Goal: Information Seeking & Learning: Learn about a topic

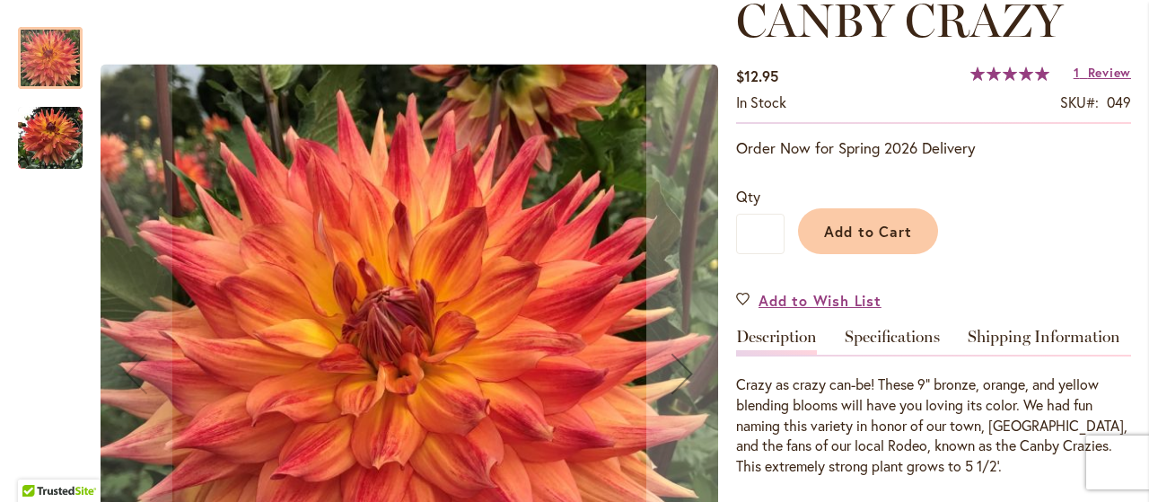
scroll to position [359, 0]
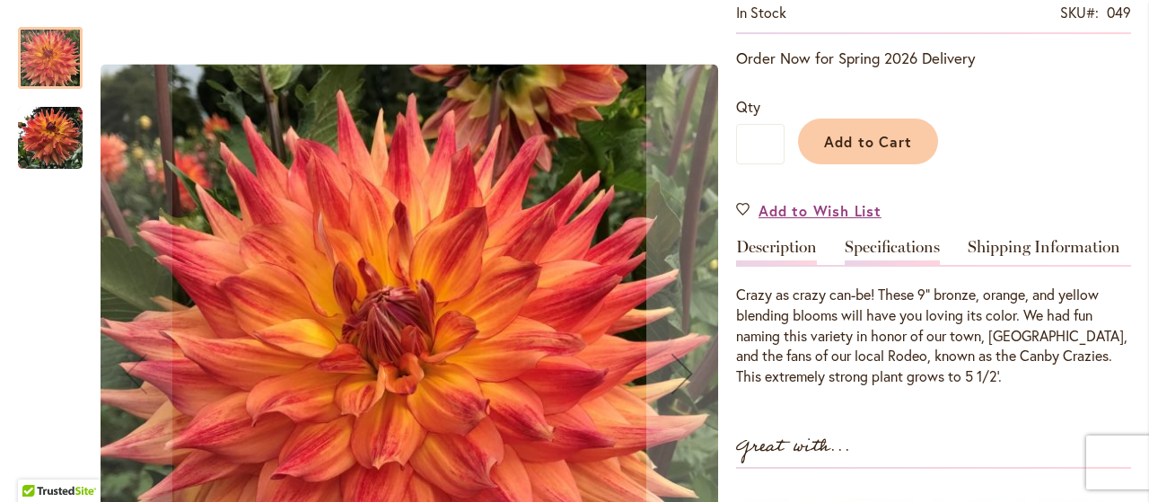
click at [882, 251] on link "Specifications" at bounding box center [892, 252] width 95 height 26
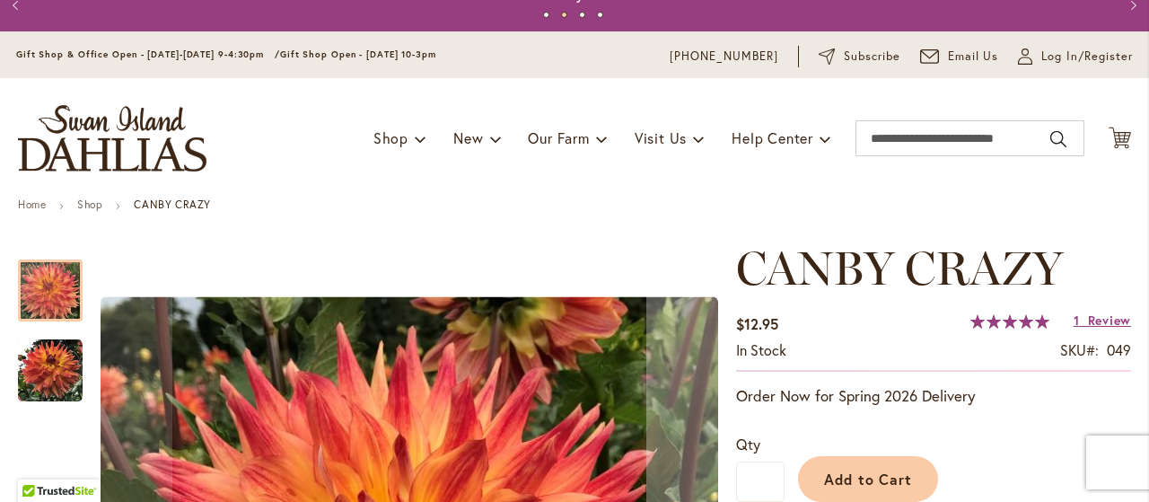
scroll to position [26, 0]
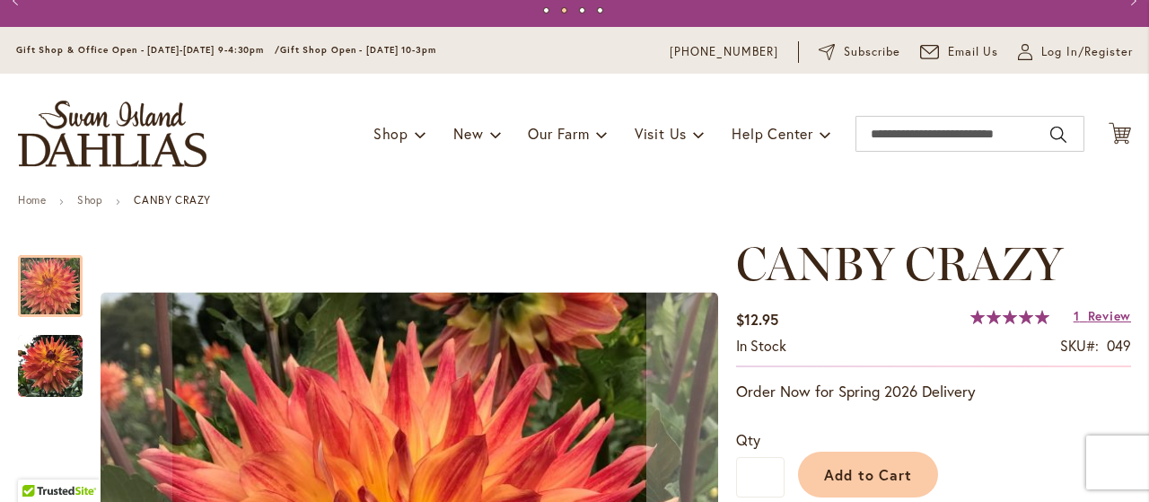
click at [39, 367] on img "Canby Crazy" at bounding box center [50, 366] width 65 height 65
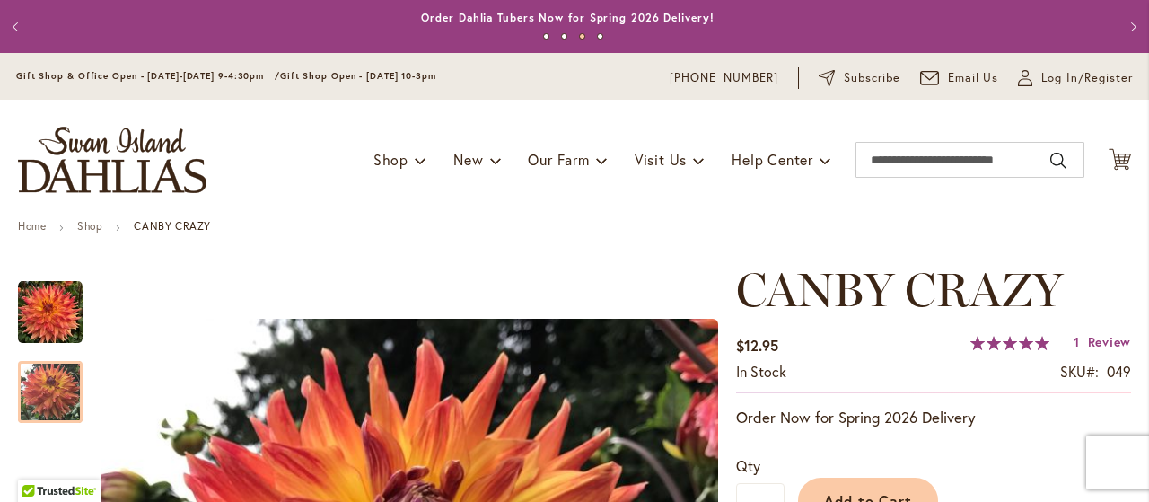
scroll to position [0, 0]
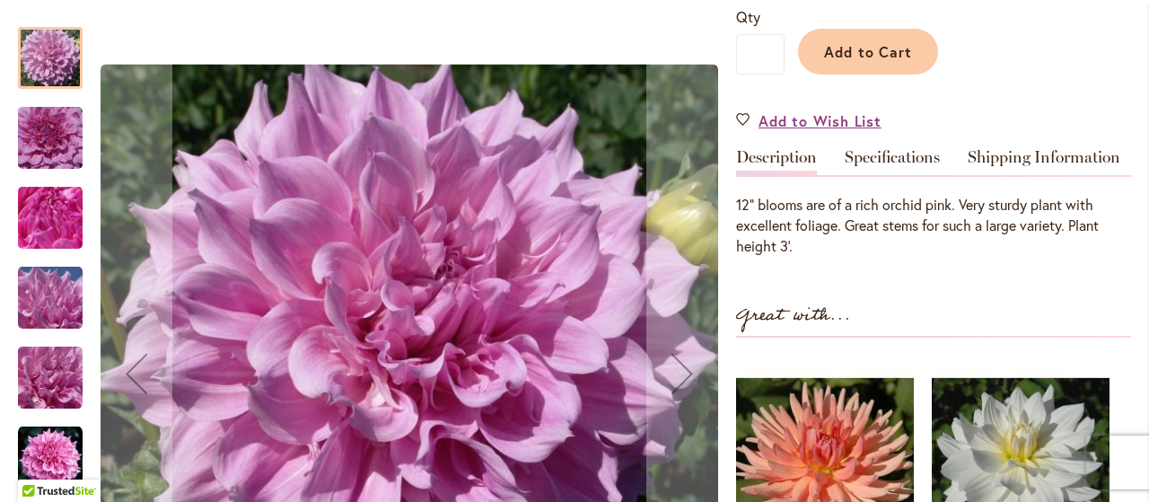
scroll to position [539, 0]
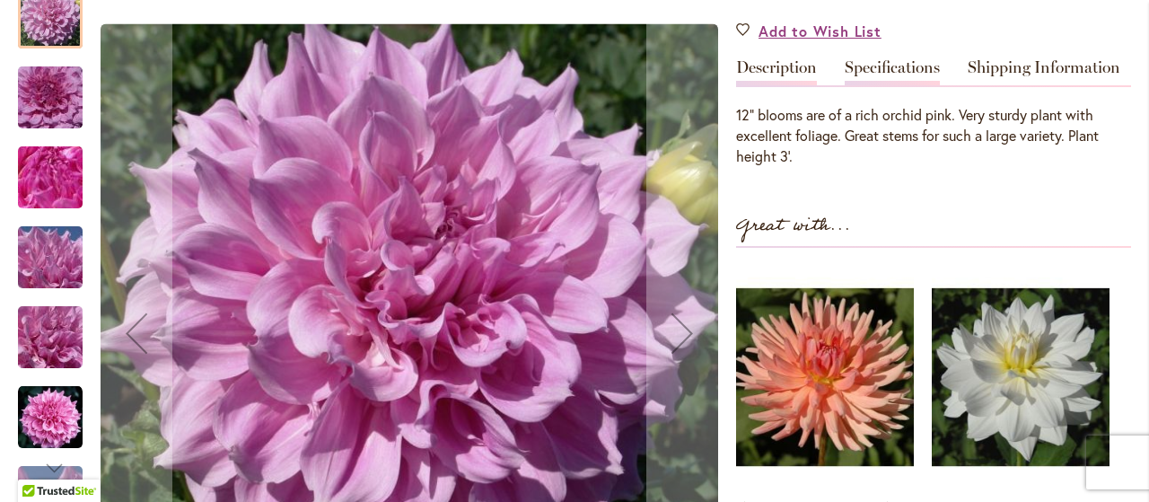
click at [896, 71] on link "Specifications" at bounding box center [892, 72] width 95 height 26
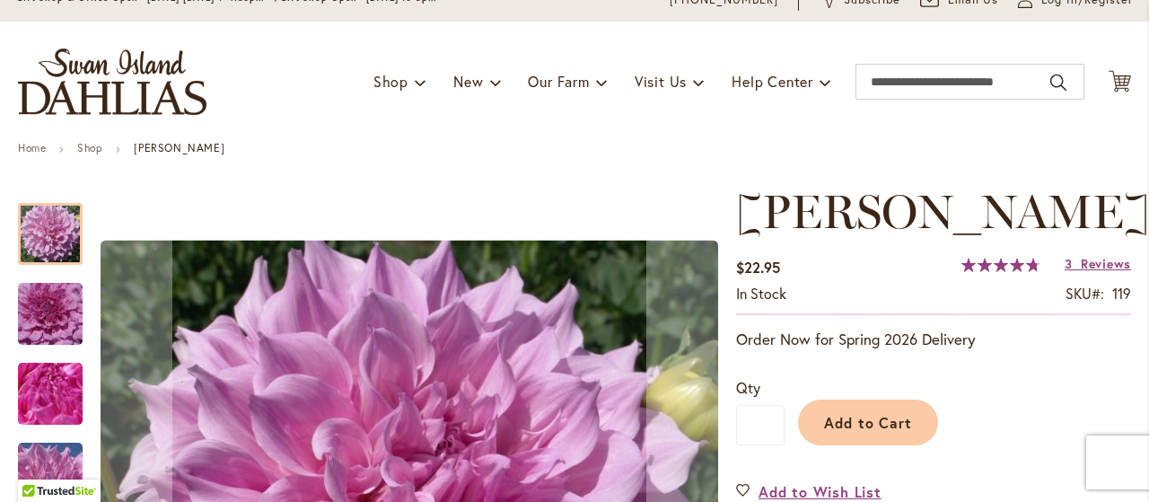
scroll to position [0, 0]
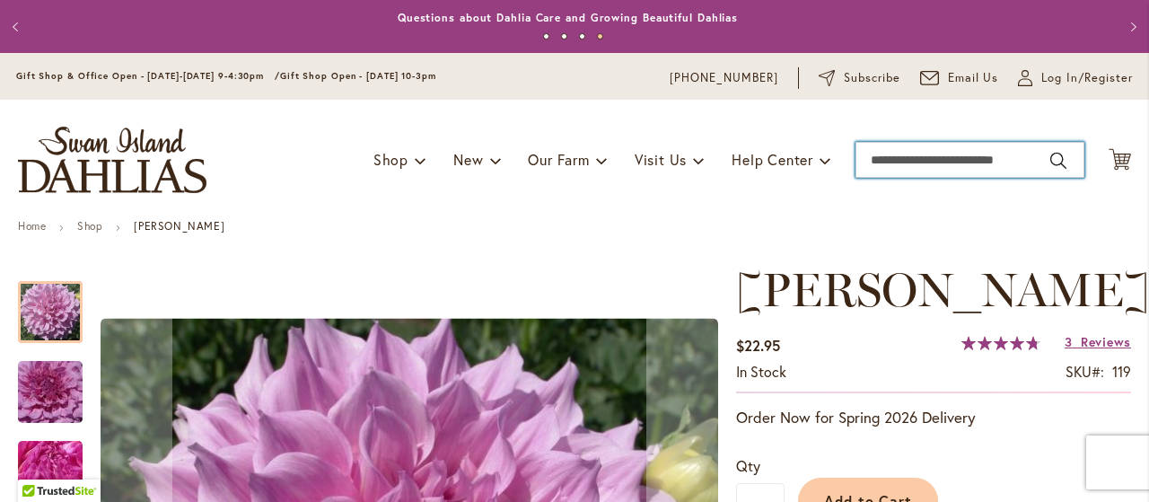
click at [929, 162] on input "Search" at bounding box center [970, 160] width 229 height 36
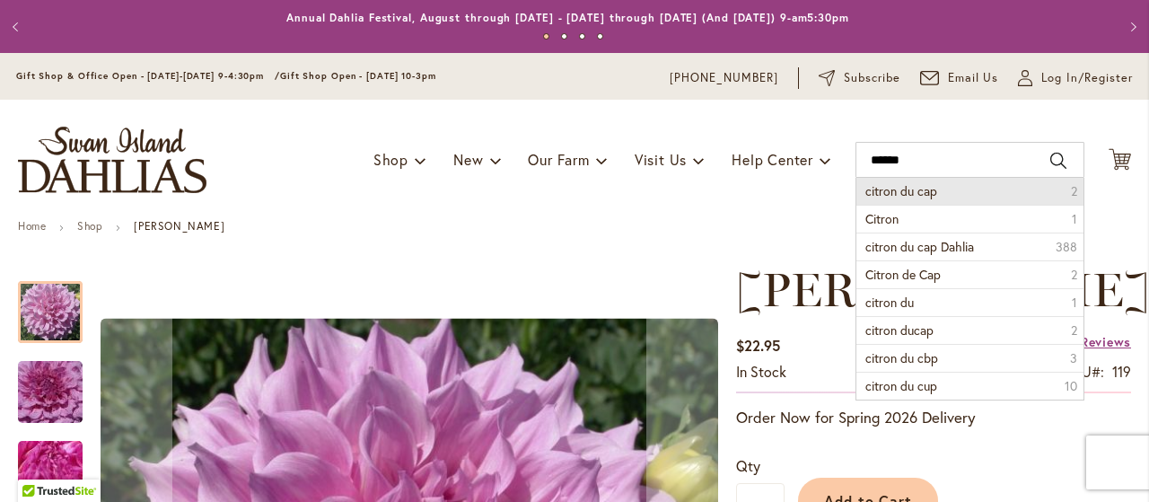
click at [929, 193] on span "citron du cap" at bounding box center [902, 190] width 72 height 17
type input "**********"
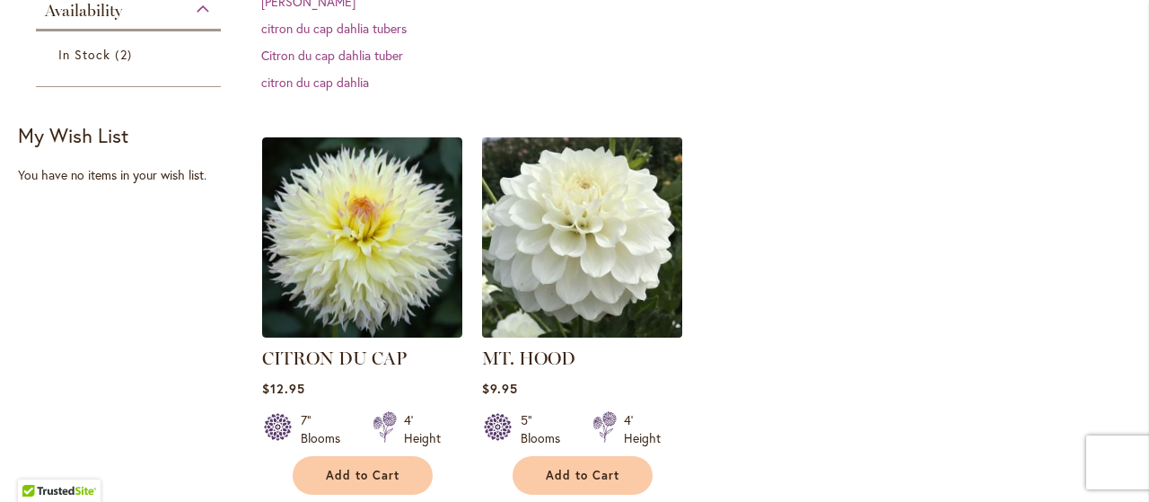
scroll to position [629, 0]
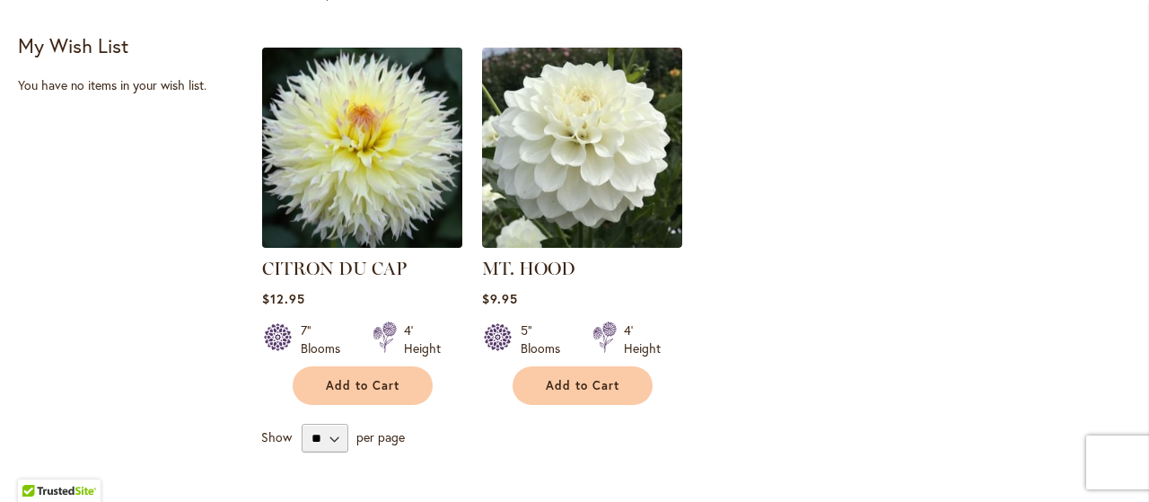
click at [368, 175] on img at bounding box center [362, 148] width 210 height 210
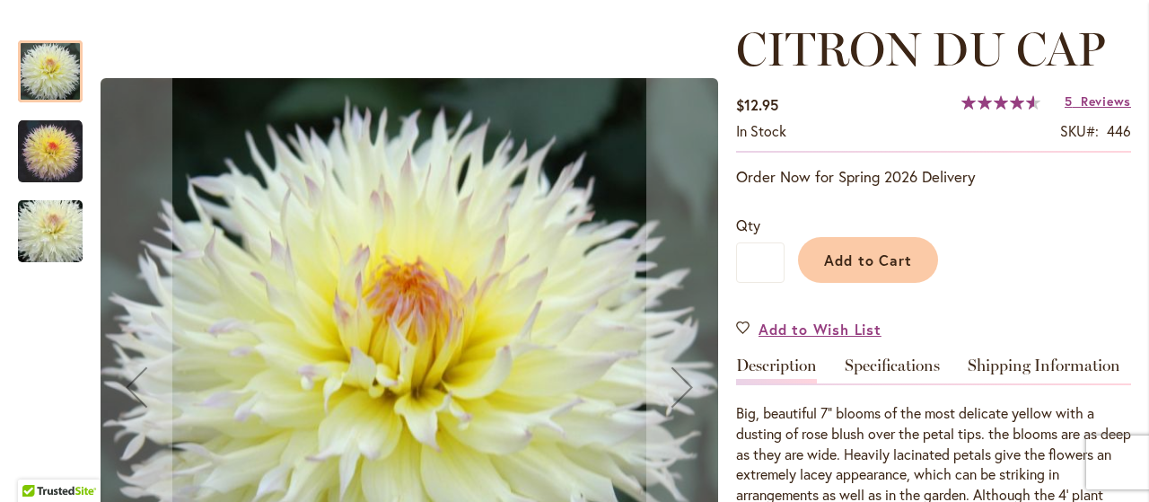
scroll to position [269, 0]
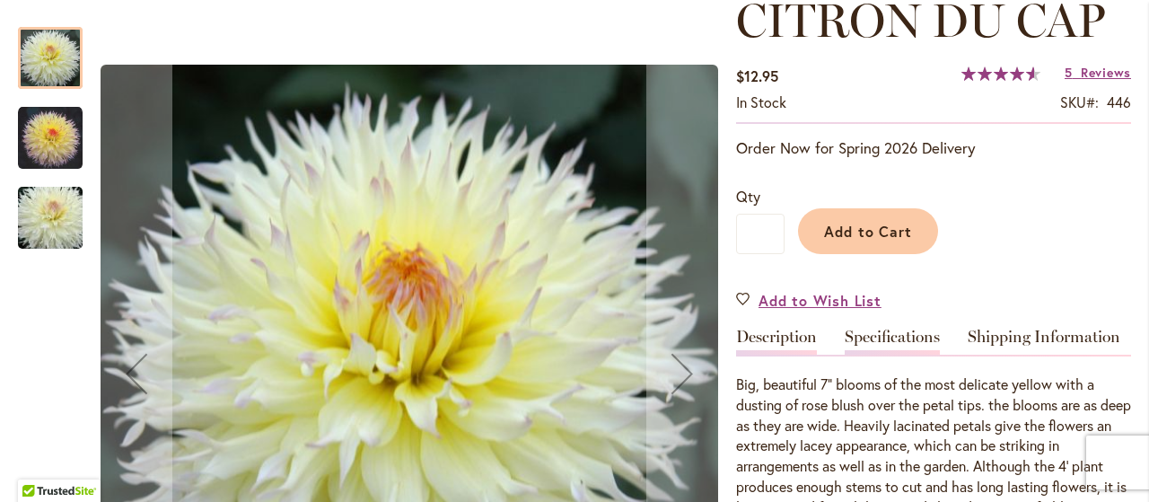
click at [906, 339] on link "Specifications" at bounding box center [892, 342] width 95 height 26
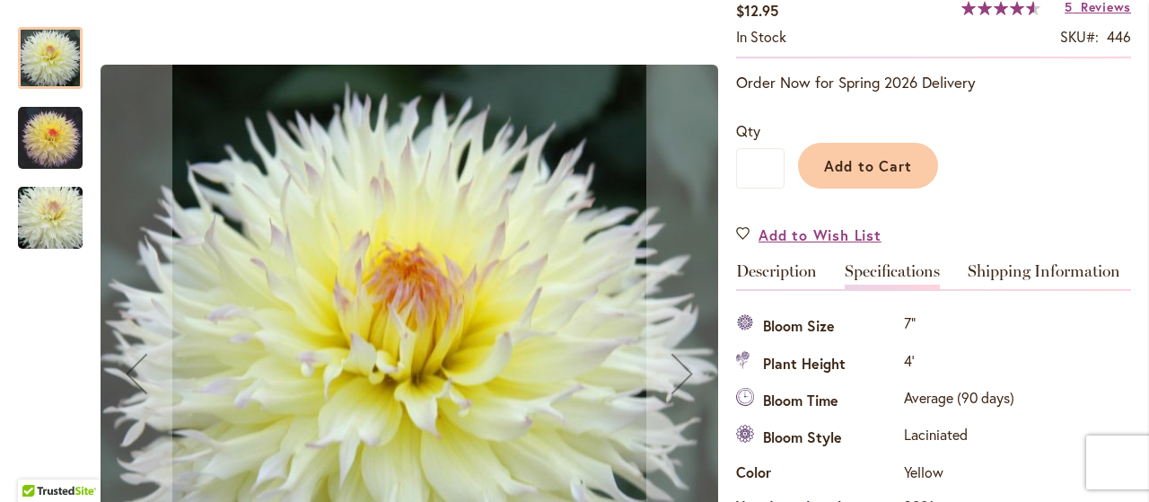
scroll to position [0, 0]
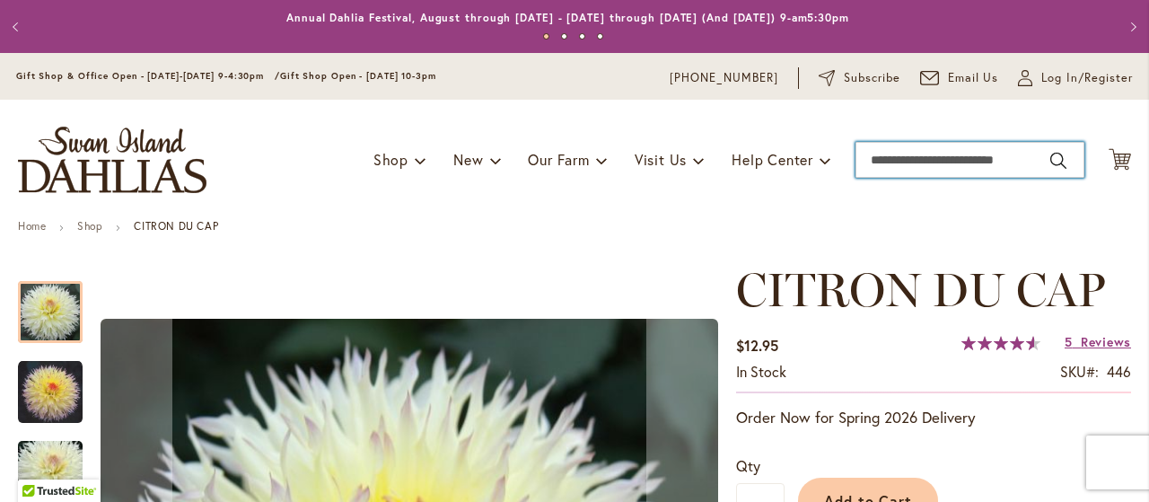
click at [941, 164] on input "Search" at bounding box center [970, 160] width 229 height 36
type input "*****"
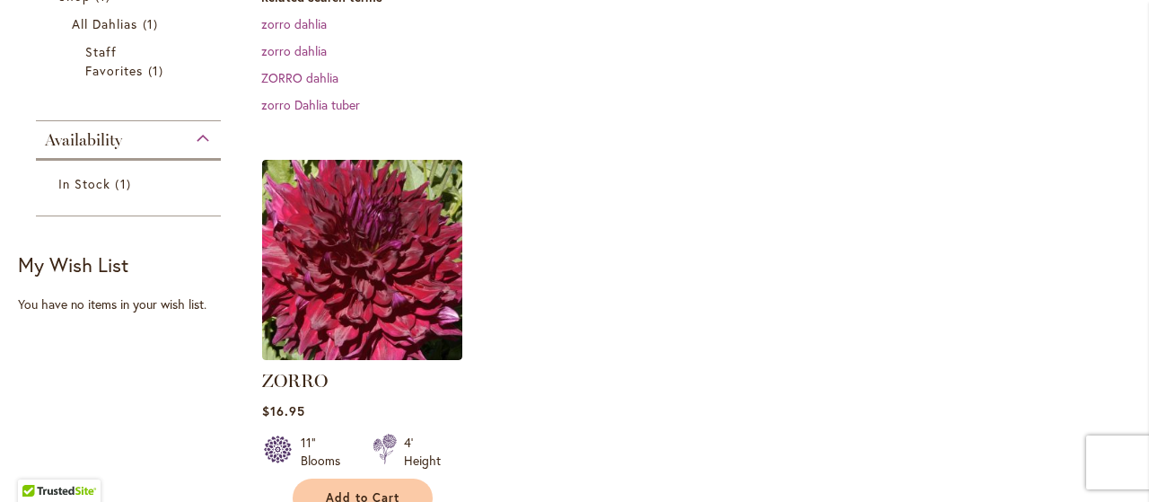
scroll to position [359, 0]
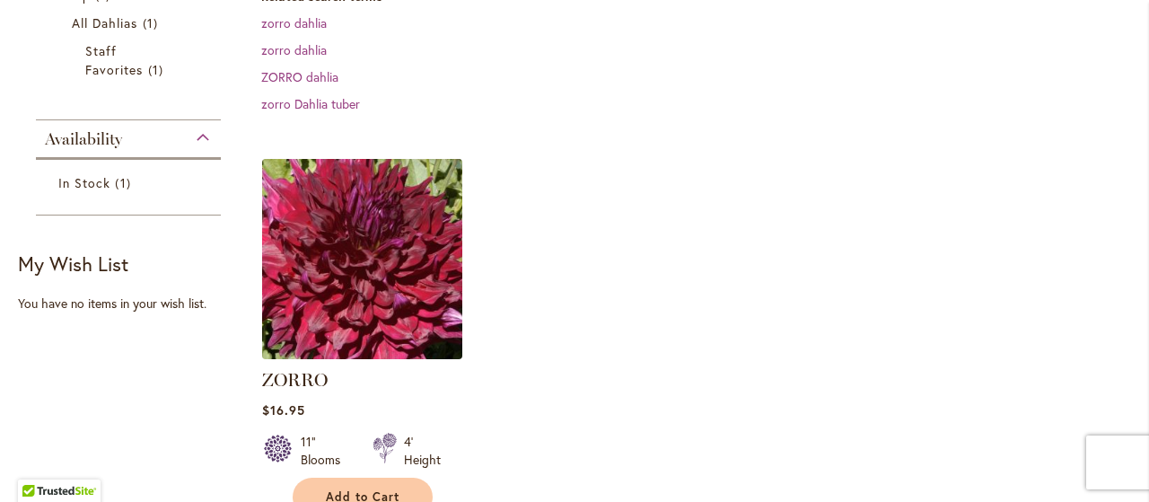
click at [357, 265] on img at bounding box center [362, 259] width 210 height 210
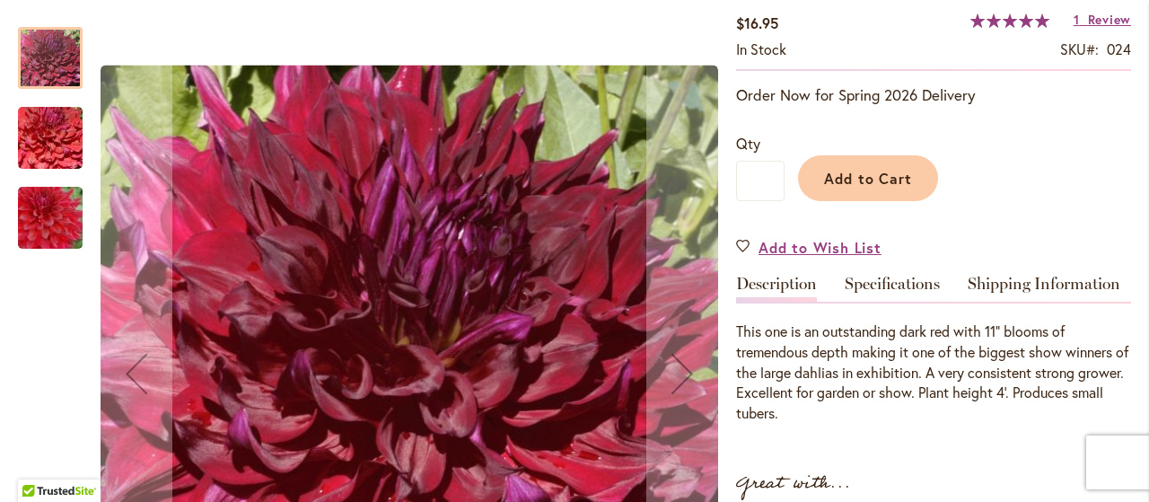
scroll to position [449, 0]
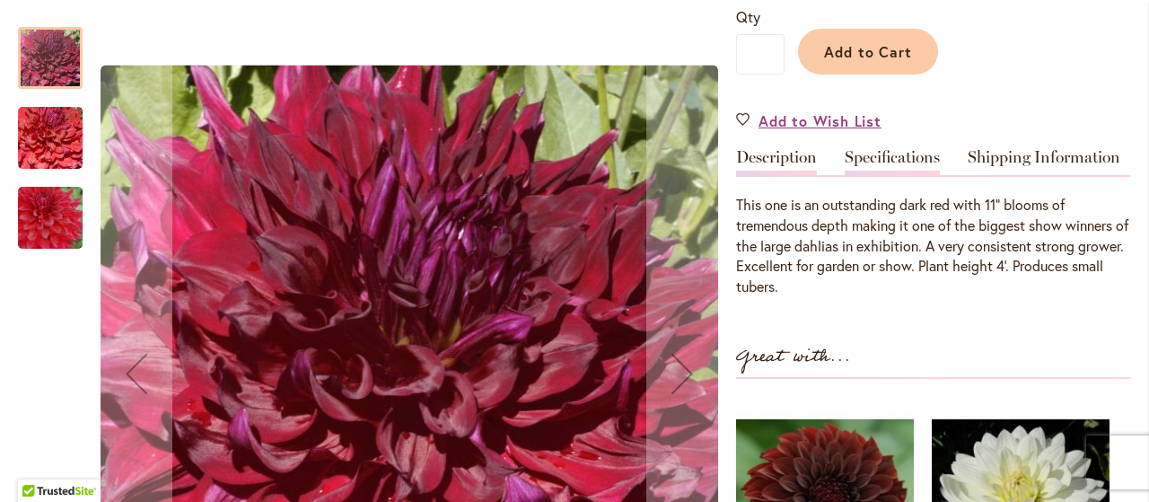
click at [883, 163] on link "Specifications" at bounding box center [892, 162] width 95 height 26
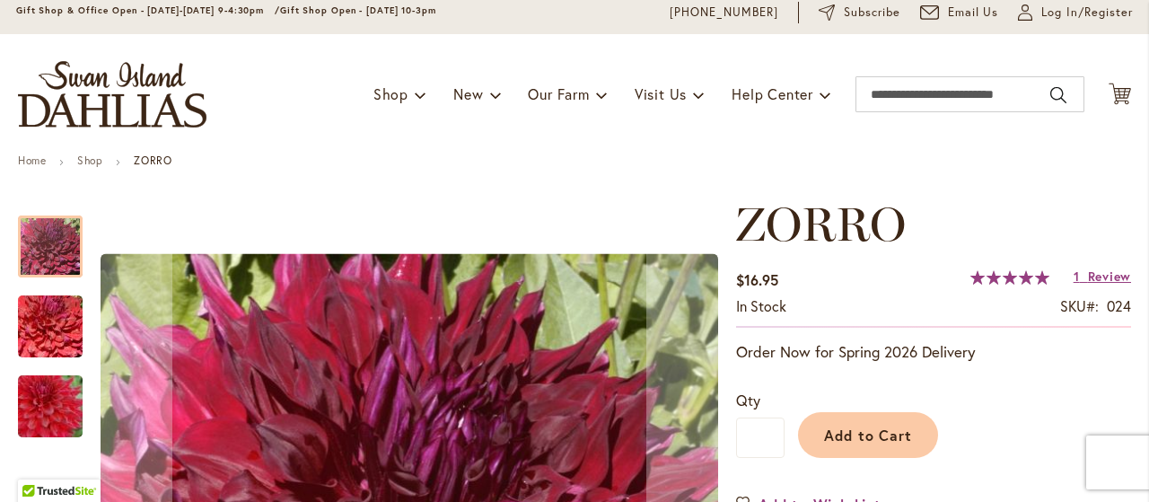
scroll to position [0, 0]
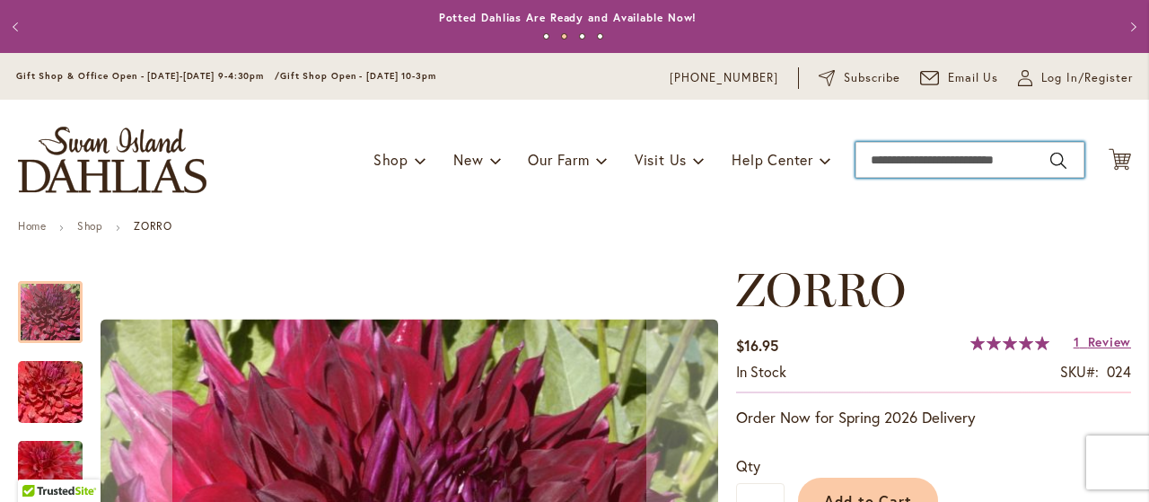
click at [931, 158] on input "Search" at bounding box center [970, 160] width 229 height 36
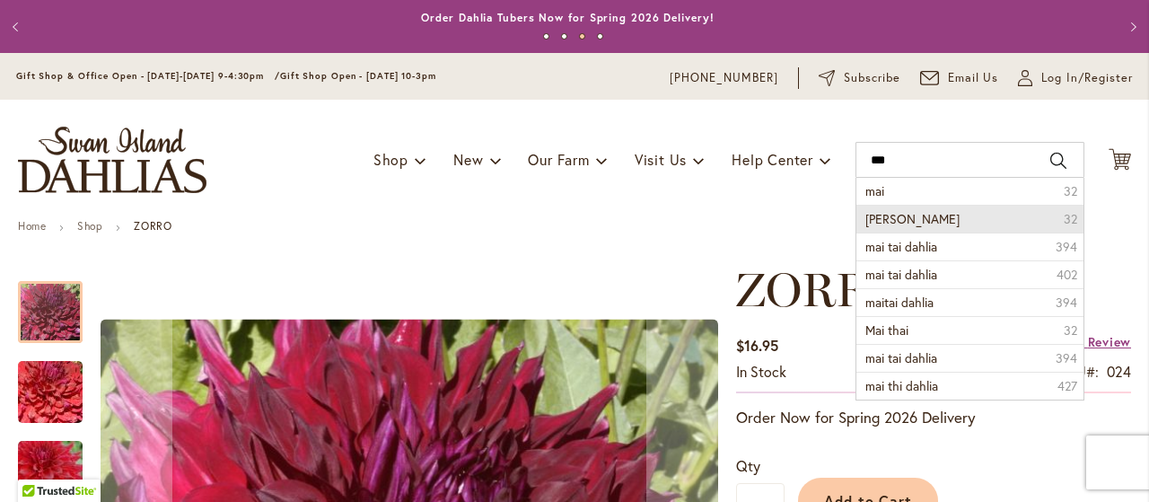
click at [887, 224] on span "mai tai" at bounding box center [913, 218] width 94 height 17
type input "*******"
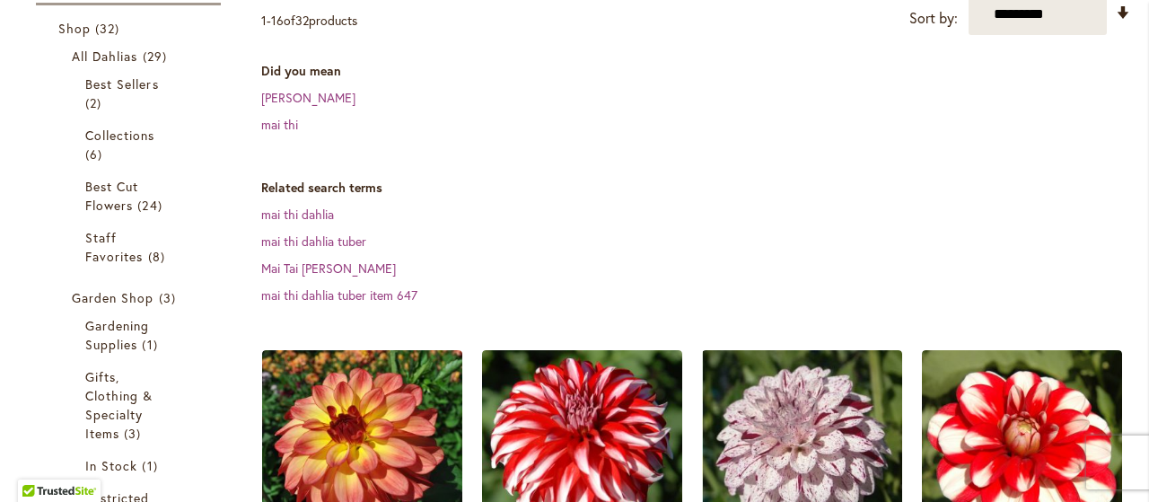
scroll to position [359, 0]
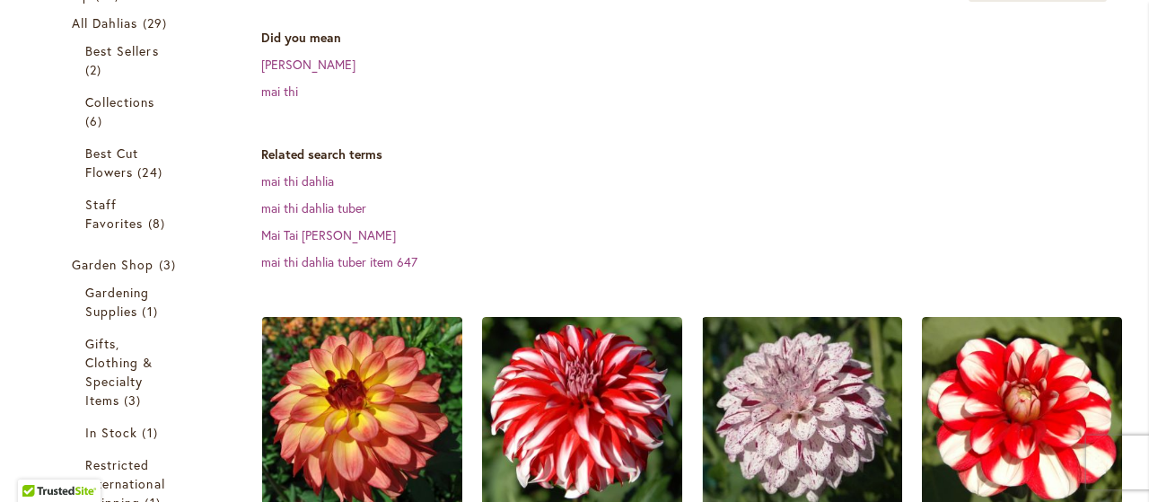
click at [356, 417] on img at bounding box center [362, 418] width 210 height 210
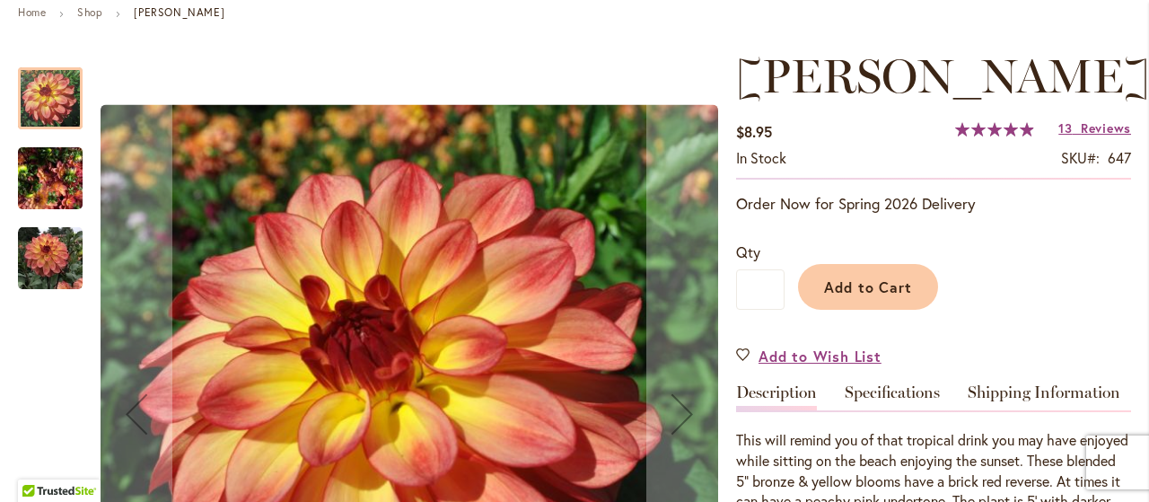
scroll to position [269, 0]
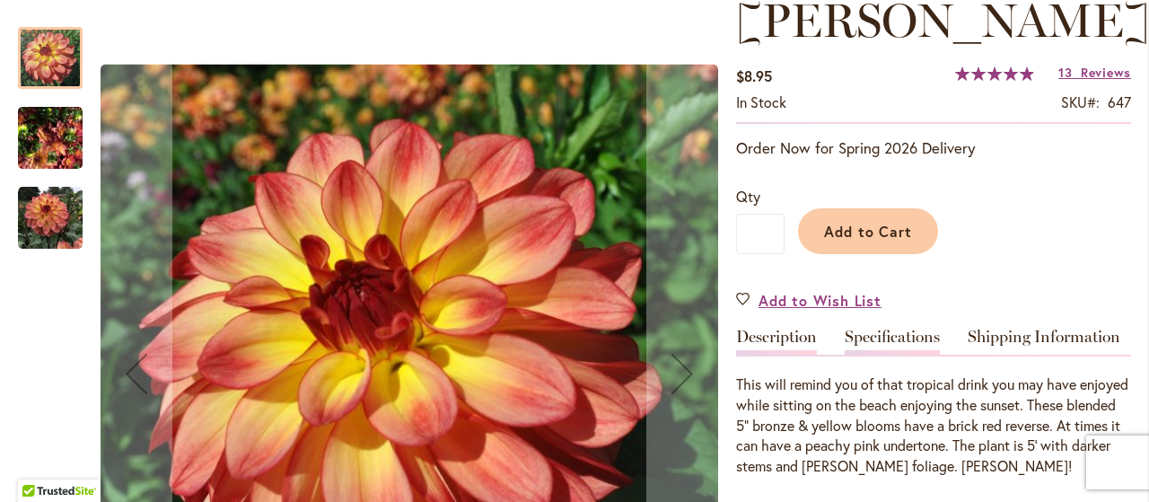
click at [885, 334] on link "Specifications" at bounding box center [892, 342] width 95 height 26
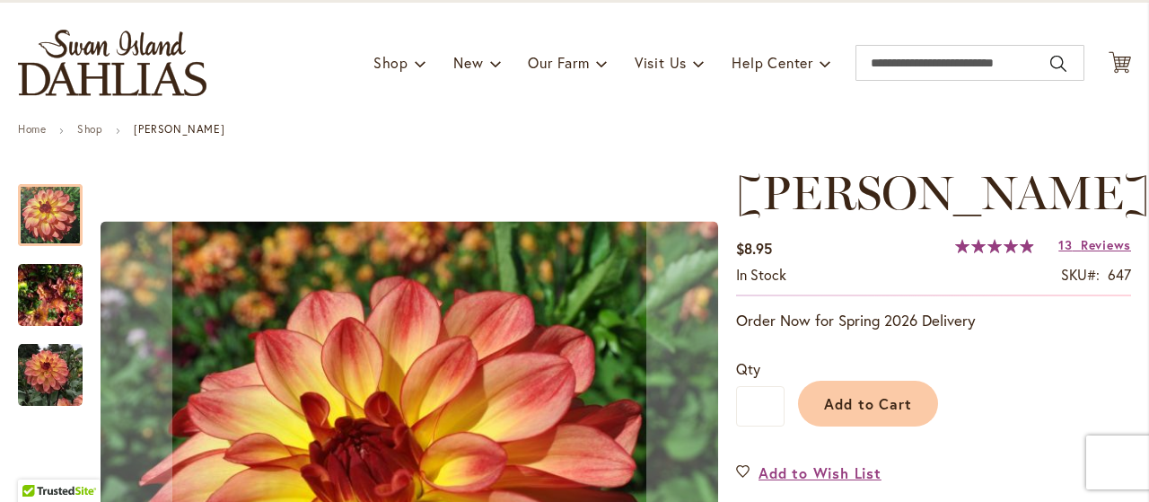
scroll to position [0, 0]
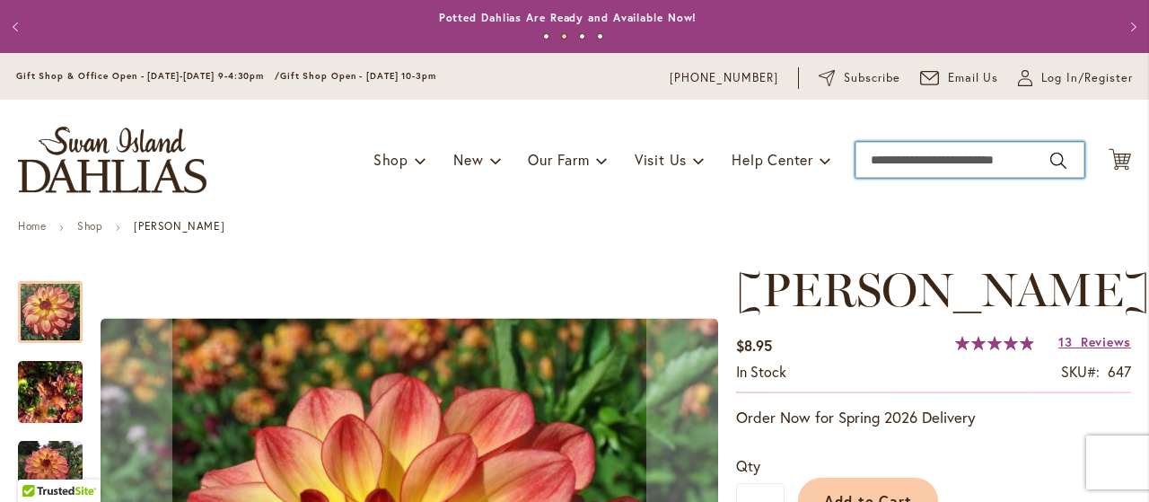
click at [939, 167] on input "Search" at bounding box center [970, 160] width 229 height 36
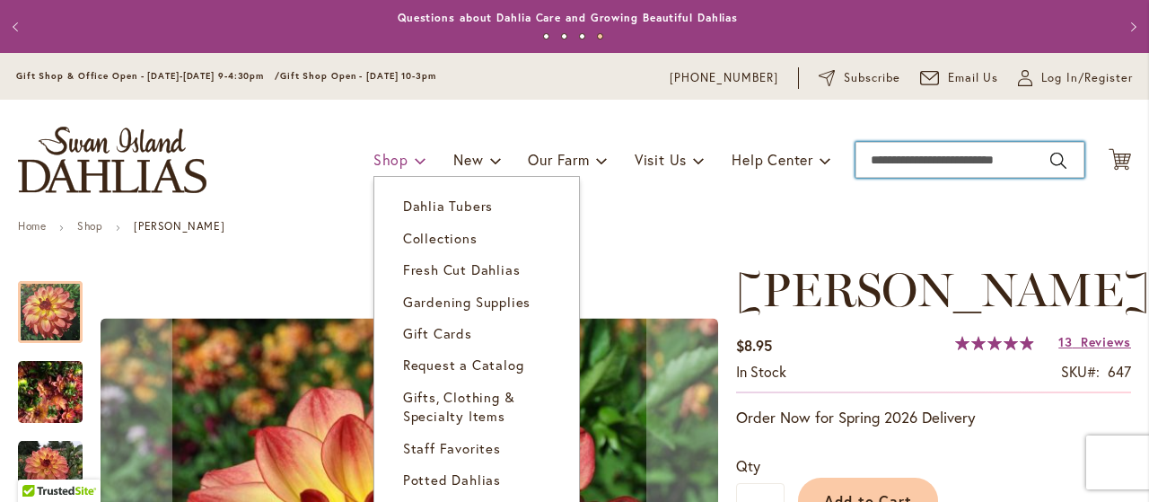
click at [392, 160] on link "Shop" at bounding box center [400, 160] width 53 height 34
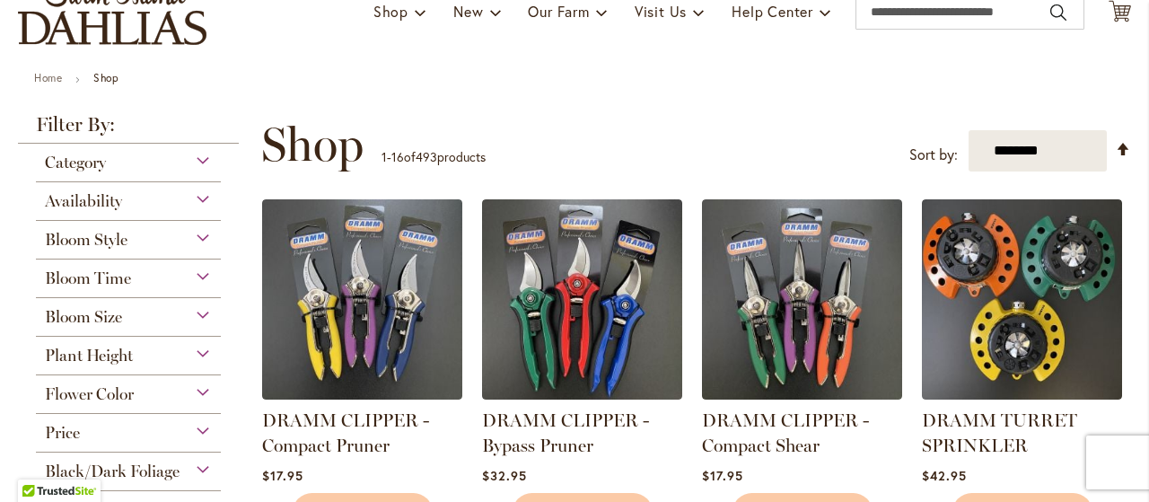
scroll to position [180, 0]
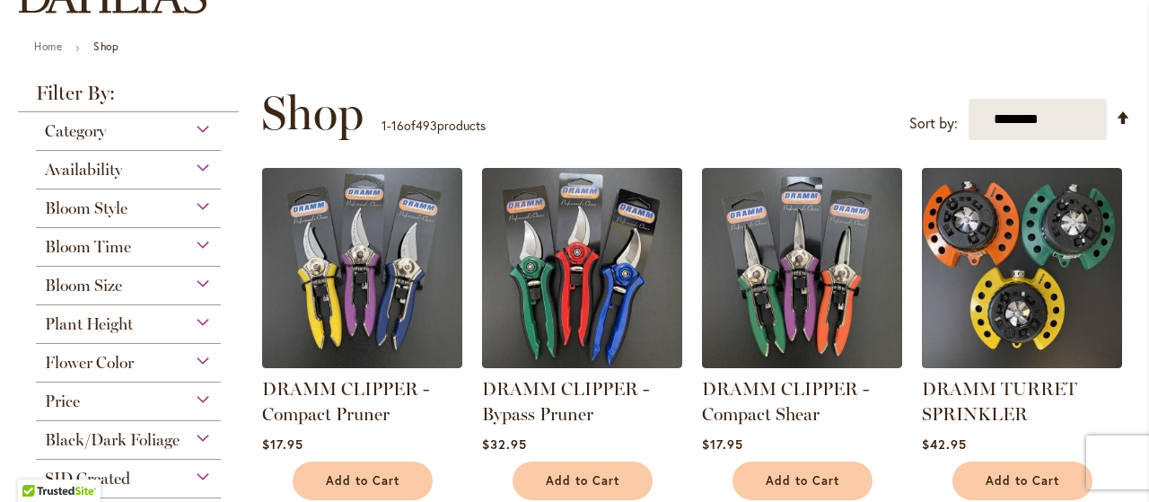
click at [199, 282] on div "Bloom Size" at bounding box center [128, 281] width 185 height 29
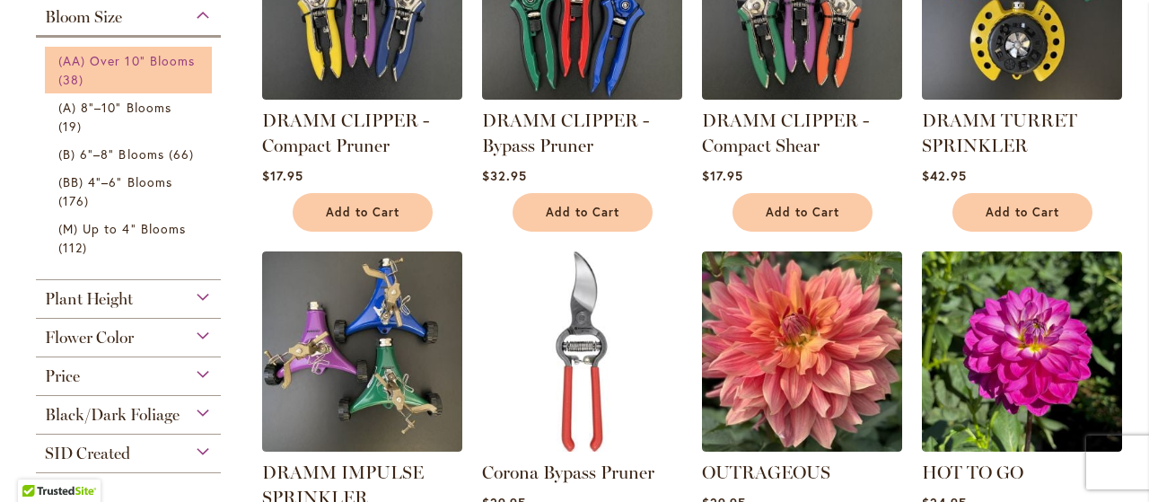
click at [115, 69] on span "(AA) Over 10" Blooms" at bounding box center [126, 60] width 137 height 17
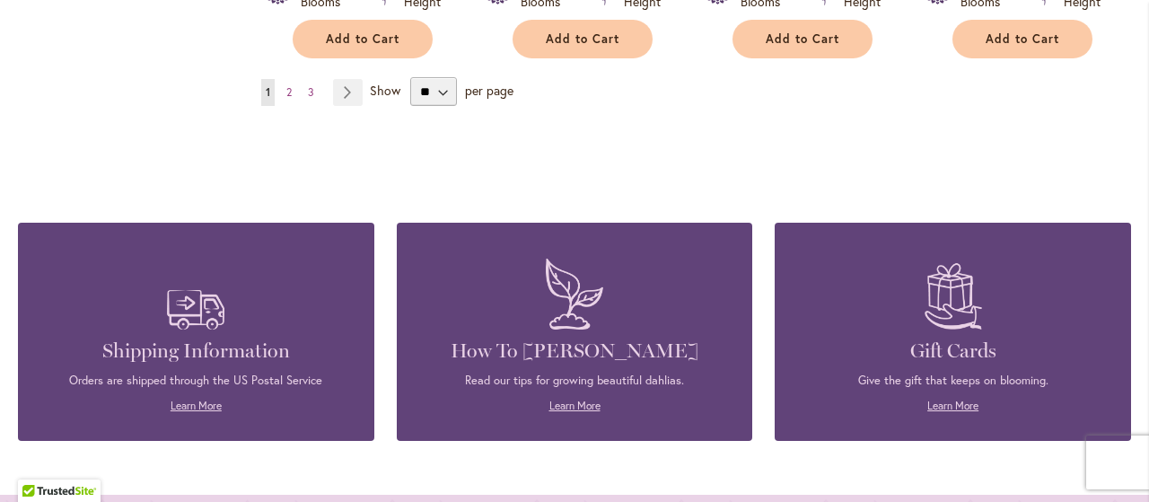
scroll to position [1976, 0]
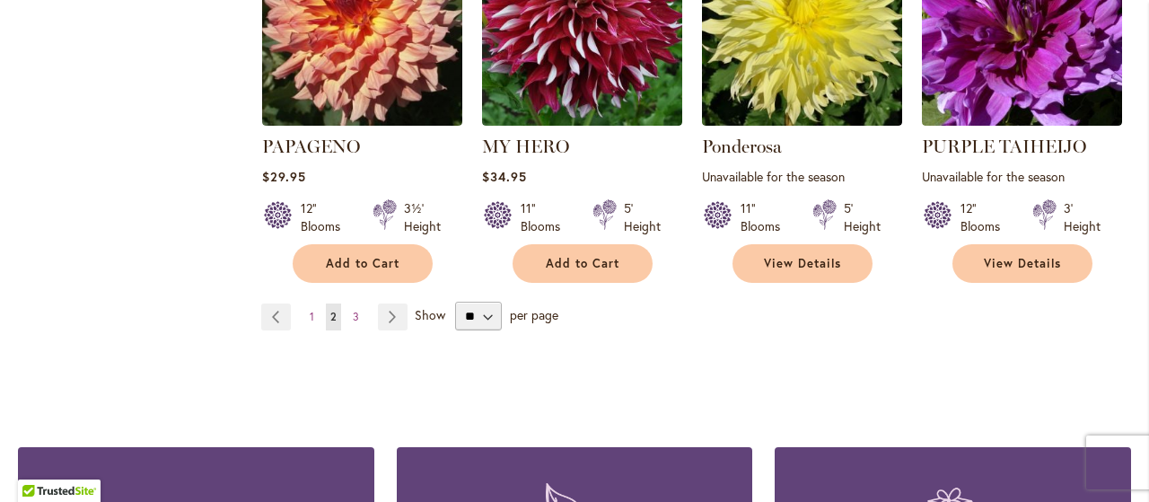
scroll to position [1796, 0]
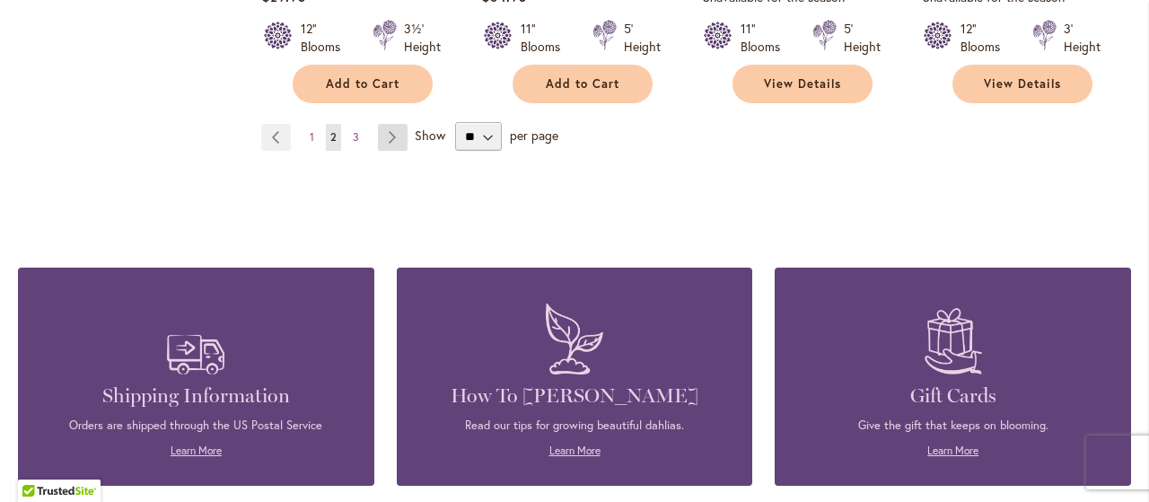
click at [395, 151] on link "Page Next" at bounding box center [393, 137] width 30 height 27
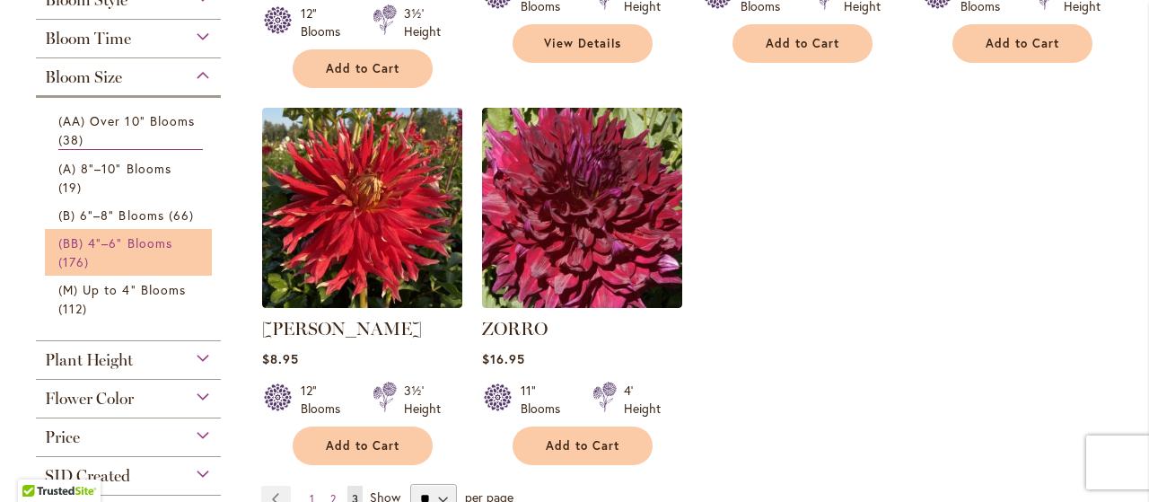
scroll to position [718, 0]
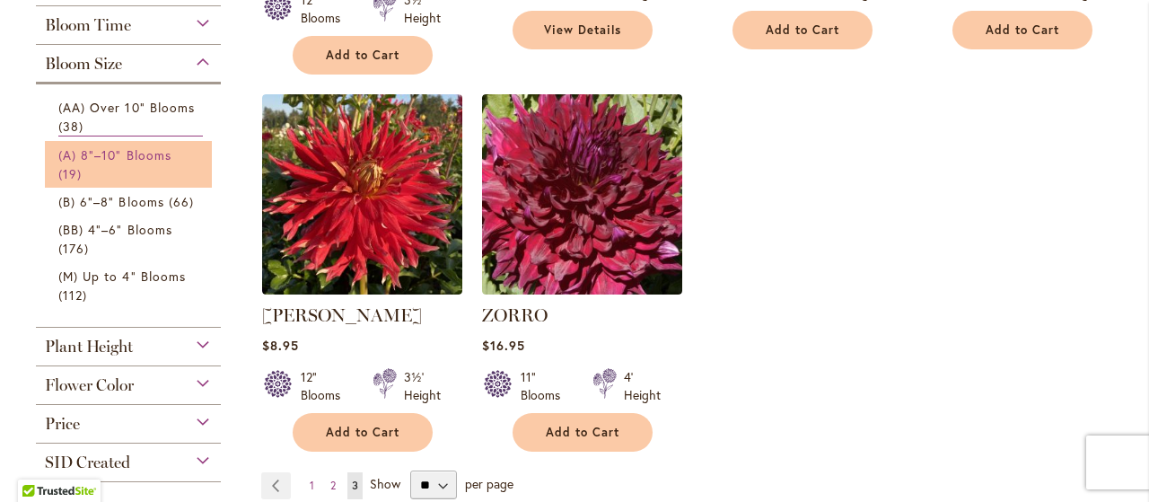
click at [114, 163] on span "(A) 8"–10" Blooms" at bounding box center [114, 154] width 113 height 17
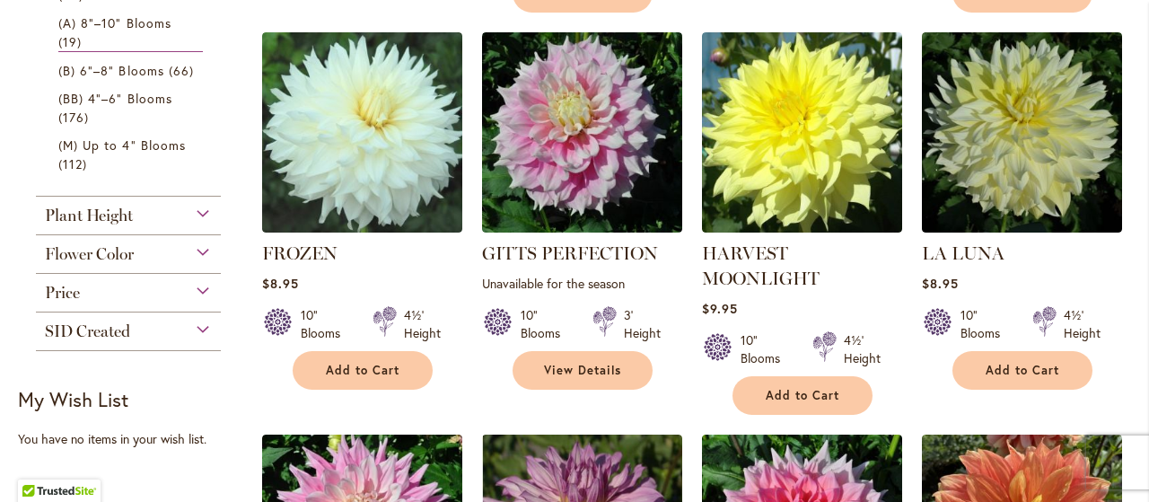
scroll to position [808, 0]
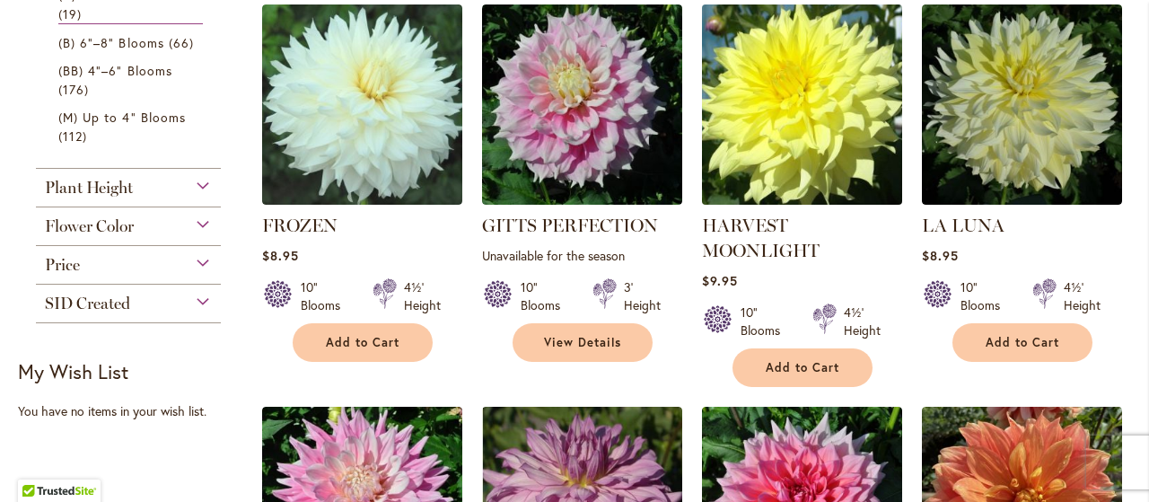
click at [797, 121] on img at bounding box center [802, 104] width 210 height 210
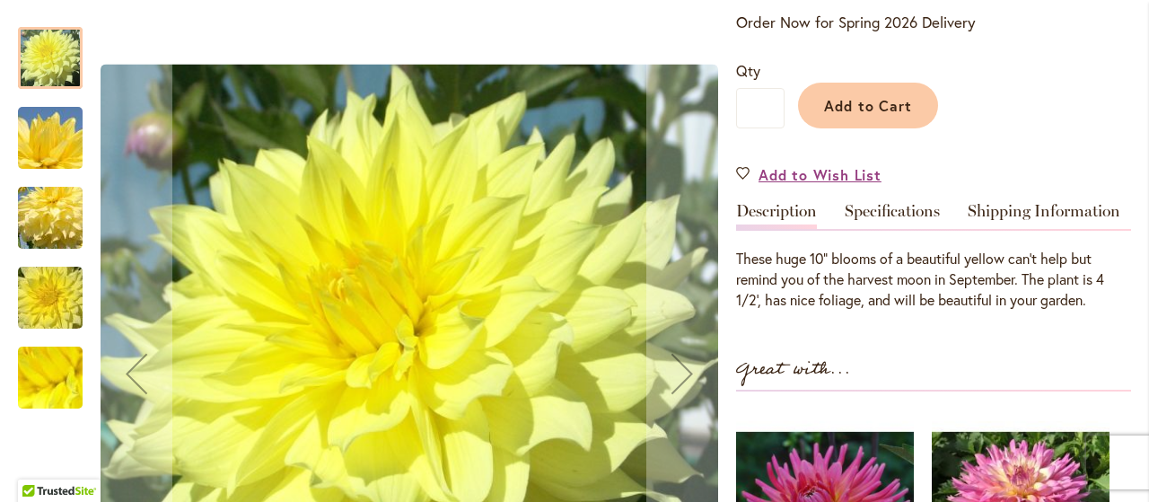
scroll to position [539, 0]
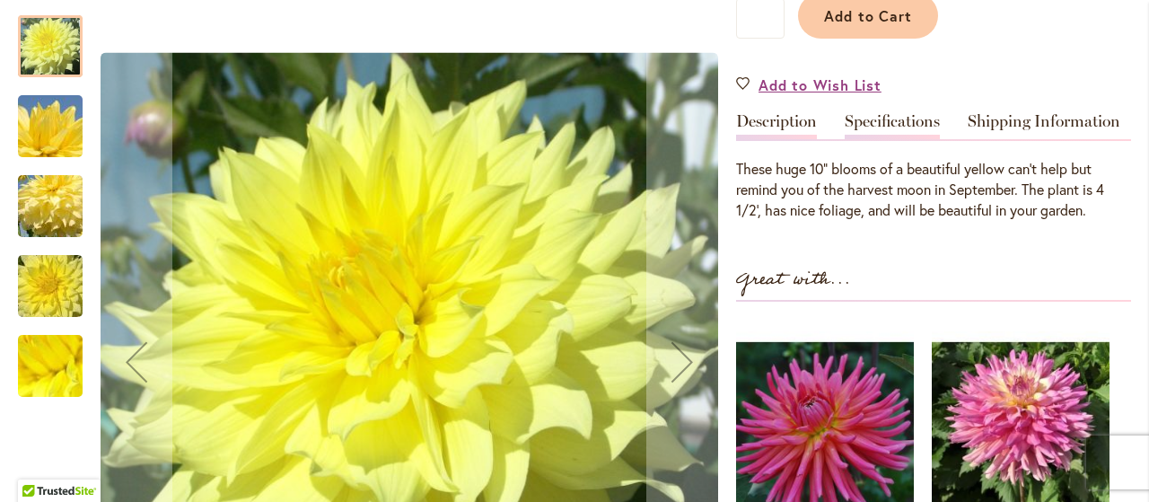
click at [903, 123] on link "Specifications" at bounding box center [892, 126] width 95 height 26
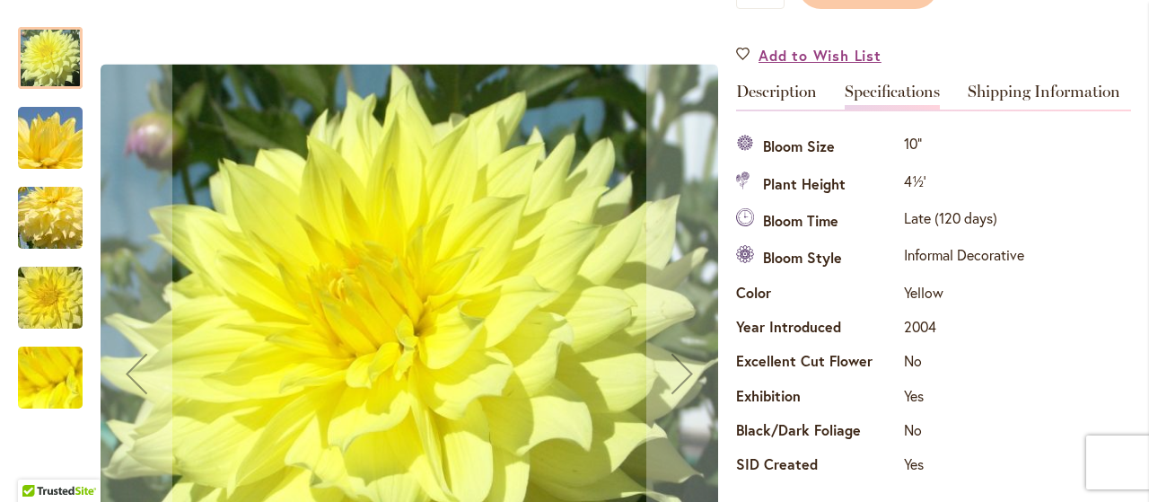
scroll to position [479, 0]
